Goal: Information Seeking & Learning: Learn about a topic

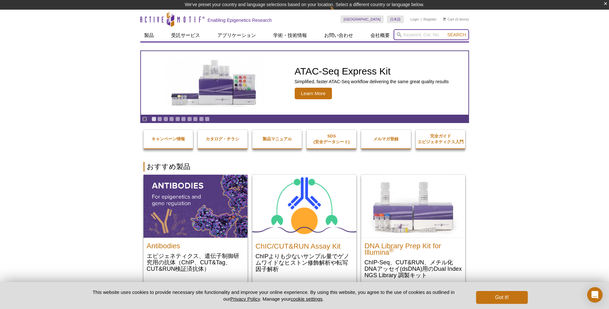
click at [429, 35] on input "search" at bounding box center [431, 34] width 75 height 11
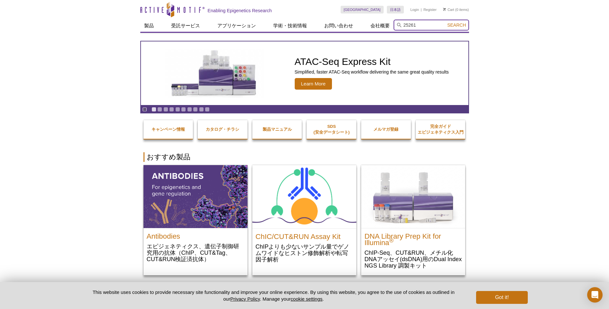
type input "25261"
click at [445, 22] on button "Search" at bounding box center [456, 25] width 22 height 6
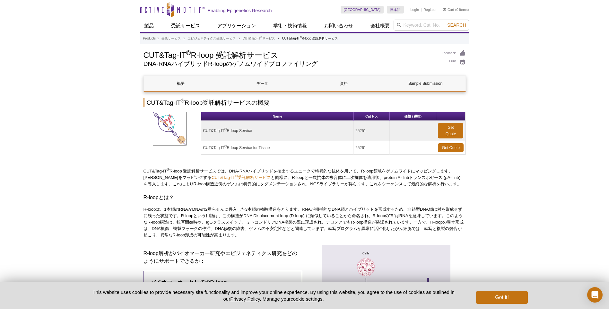
drag, startPoint x: 203, startPoint y: 147, endPoint x: 271, endPoint y: 145, distance: 67.7
click at [271, 145] on td "CUT&Tag-IT ® R-loop Service for Tissue" at bounding box center [277, 148] width 152 height 14
drag, startPoint x: 271, startPoint y: 145, endPoint x: 268, endPoint y: 148, distance: 3.9
copy td "CUT&Tag-IT ® R-loop Service for Tissue"
click at [428, 26] on input "search" at bounding box center [431, 25] width 75 height 11
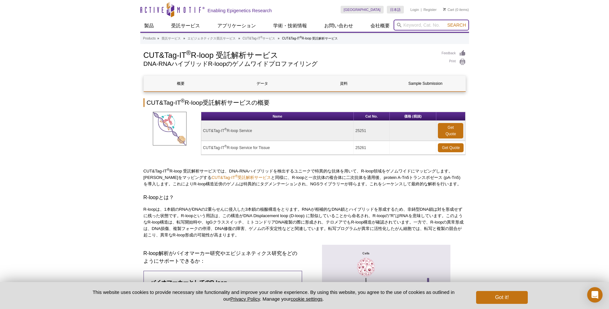
paste input "CUT&Tag-IT® R-loop Service for Tissue"
type input "CUT&Tag-IT® R-loop Service for Tissue"
click at [445, 22] on button "Search" at bounding box center [456, 25] width 22 height 6
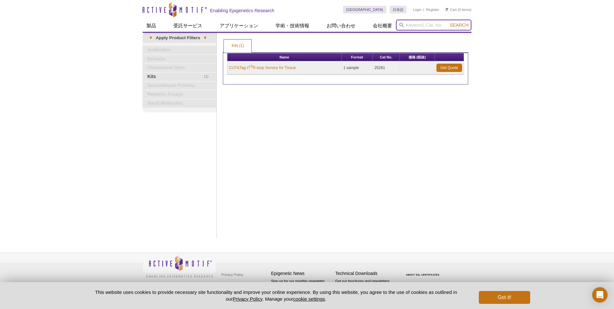
click at [415, 25] on input "search" at bounding box center [433, 25] width 75 height 11
paste input "CUT&Tag-IT® R-loop Service for Tissue"
type input "CUT&Tag-IT® R-loop Service for Tissue（Pilot）"
click at [448, 22] on button "Search" at bounding box center [459, 25] width 22 height 6
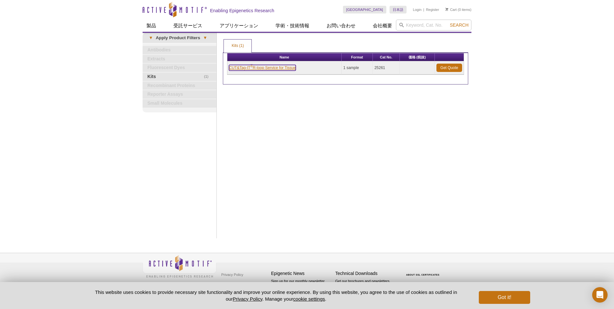
click at [288, 69] on link "CUT&Tag-IT ® R-loop Service for Tissue" at bounding box center [262, 68] width 67 height 6
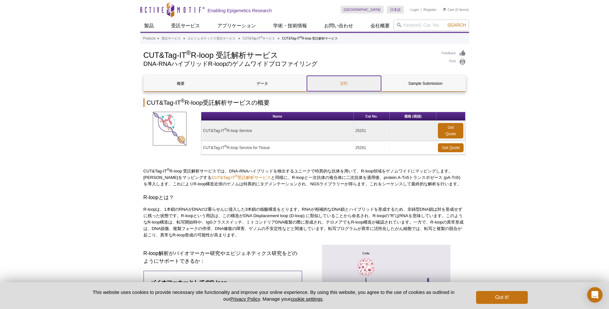
click at [336, 86] on link "資料" at bounding box center [344, 83] width 74 height 15
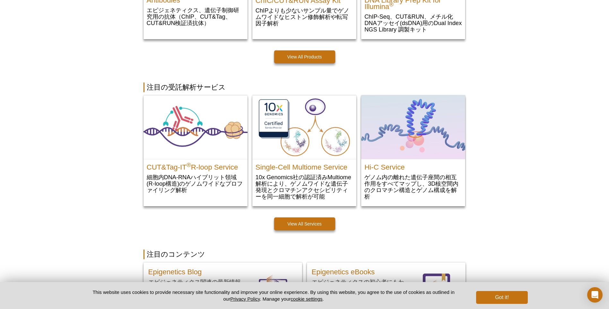
scroll to position [247, 0]
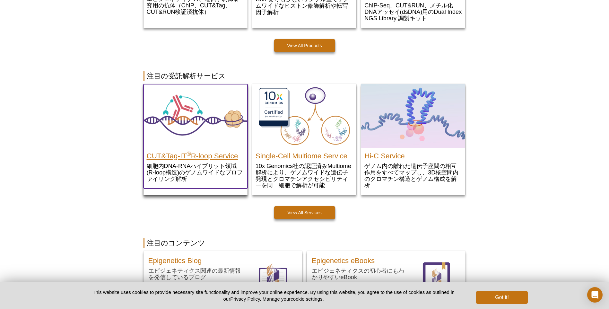
click at [199, 156] on h2 "CUT&Tag-IT ® R-loop Service" at bounding box center [196, 155] width 98 height 10
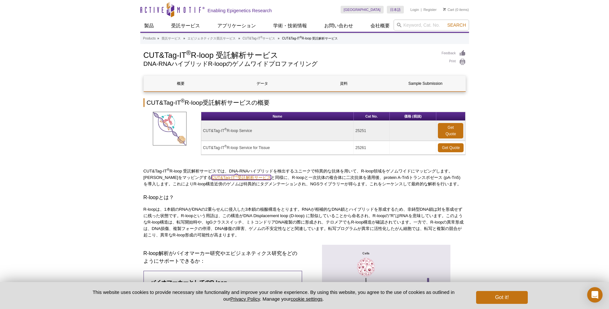
click at [245, 178] on link "CUT&Tag-IT ® 受託解析サービス" at bounding box center [241, 177] width 59 height 5
